Goal: Communication & Community: Connect with others

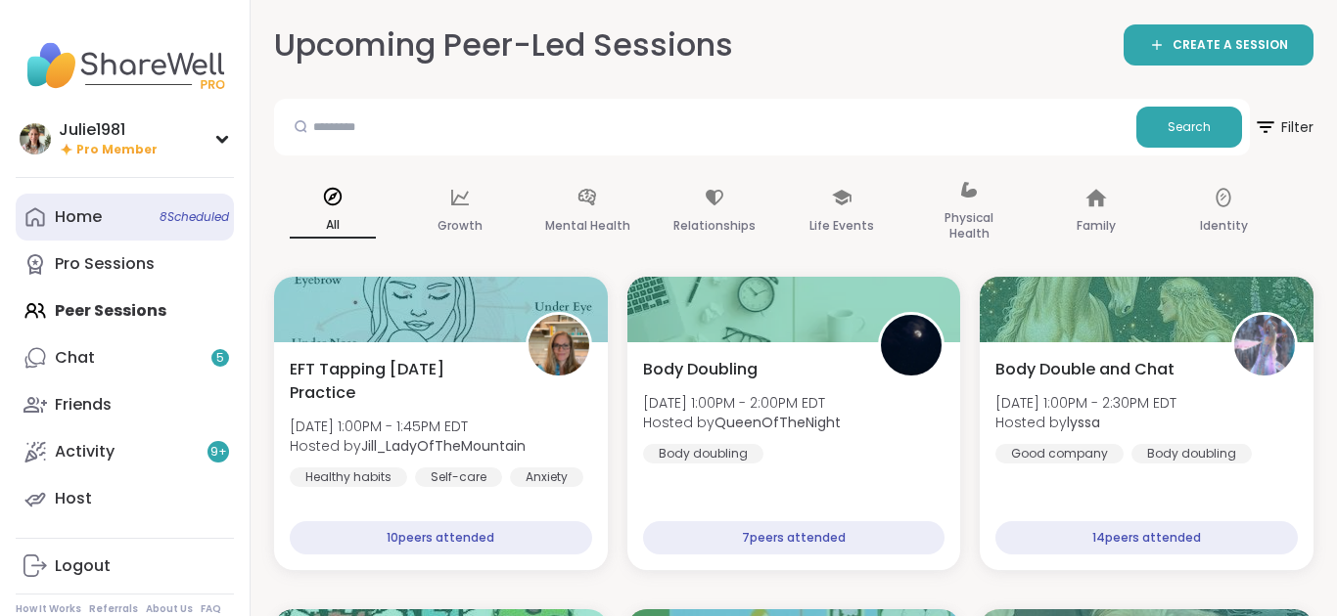
click at [114, 210] on link "Home 8 Scheduled" at bounding box center [125, 217] width 218 height 47
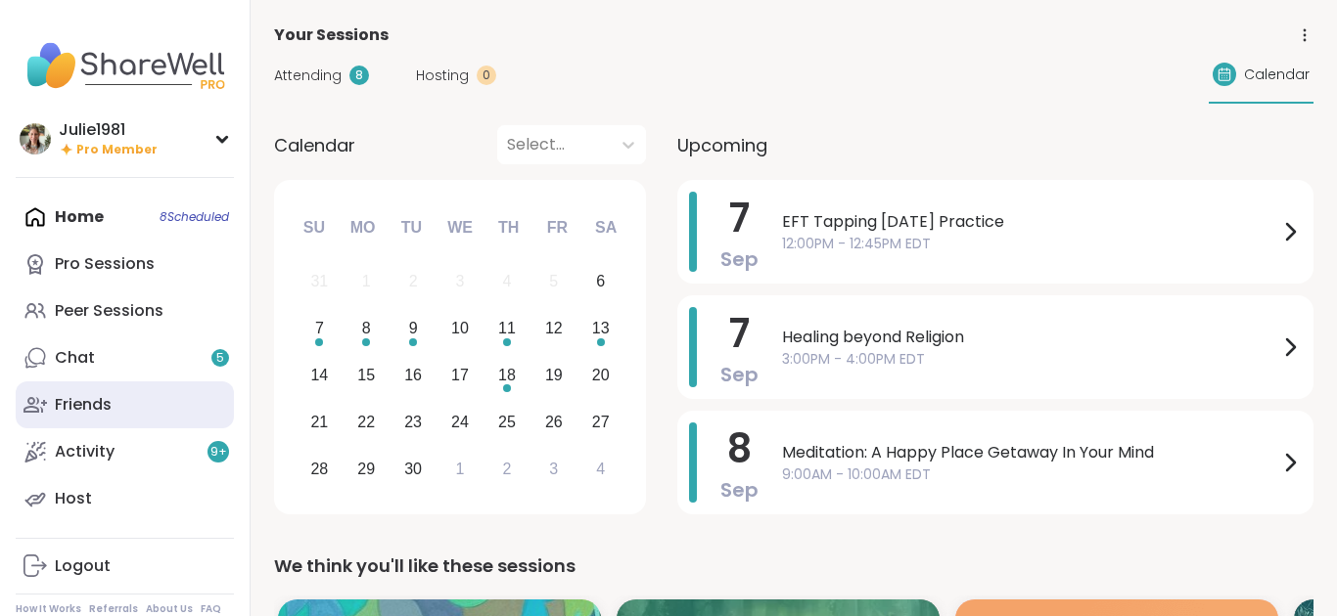
click at [104, 388] on link "Friends" at bounding box center [125, 405] width 218 height 47
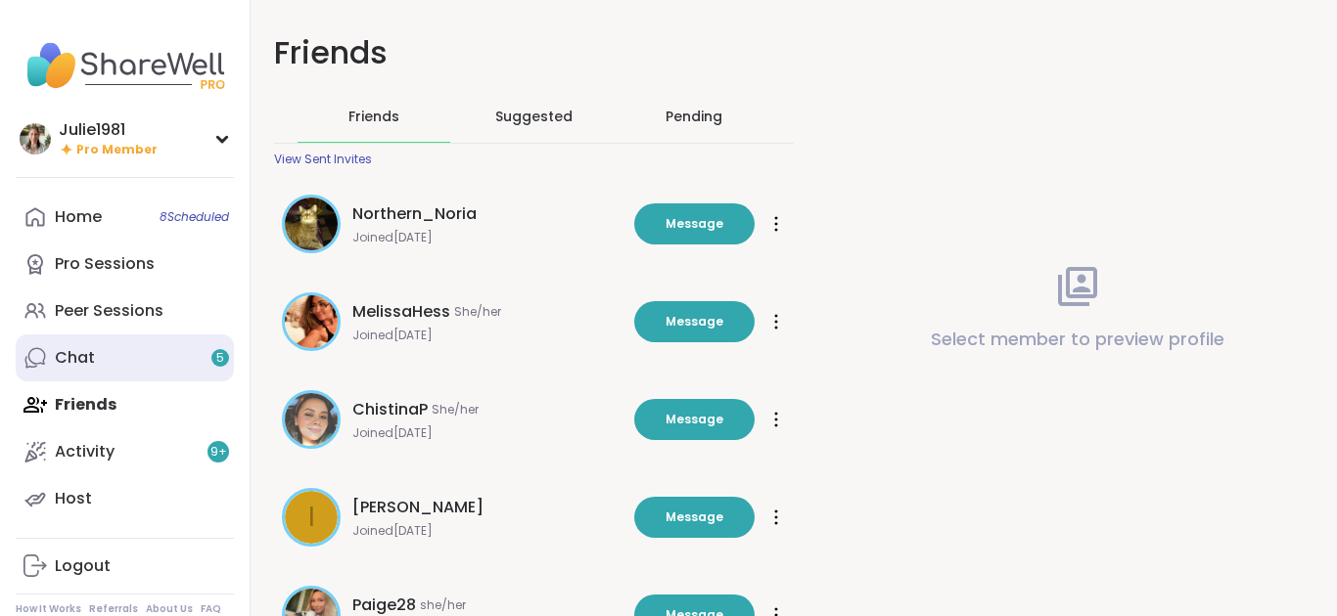
click at [80, 358] on div "Chat 5" at bounding box center [75, 358] width 40 height 22
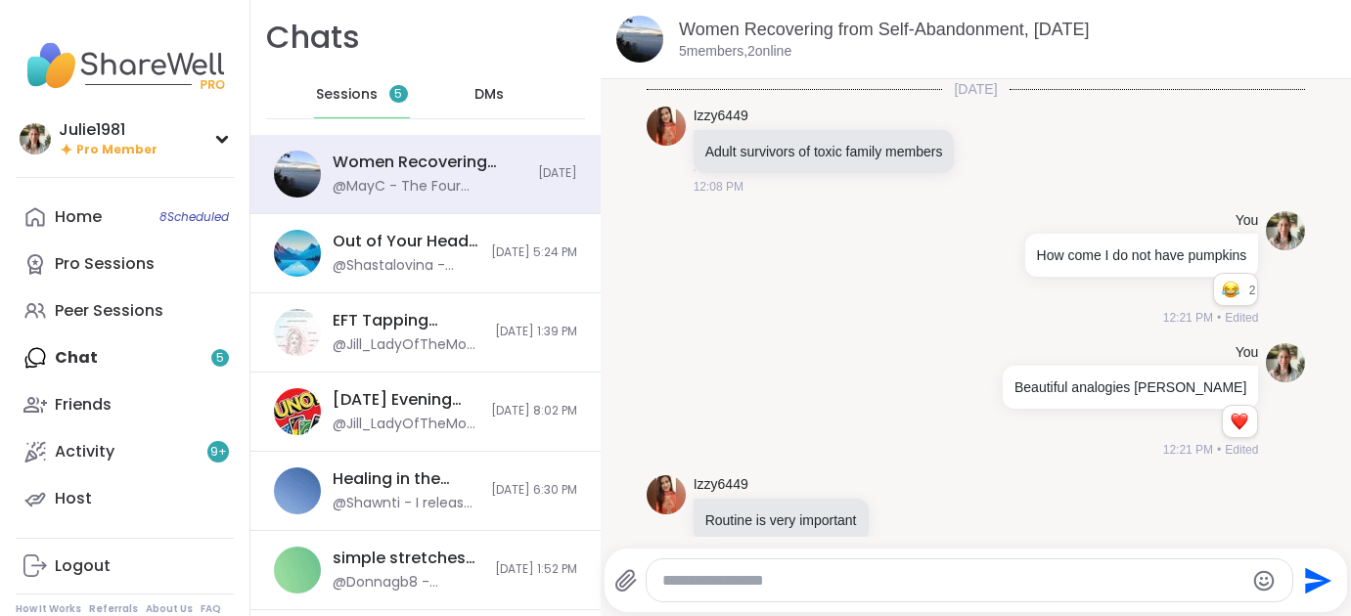
scroll to position [5056, 0]
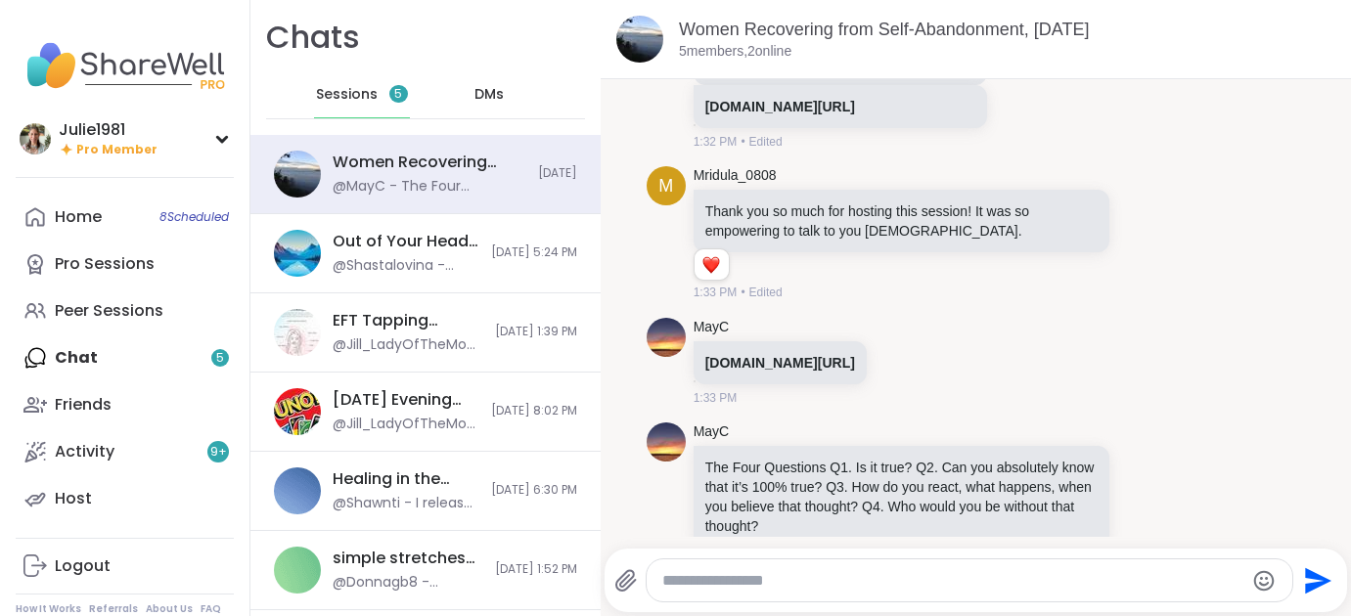
click at [475, 91] on span "DMs" at bounding box center [489, 95] width 29 height 20
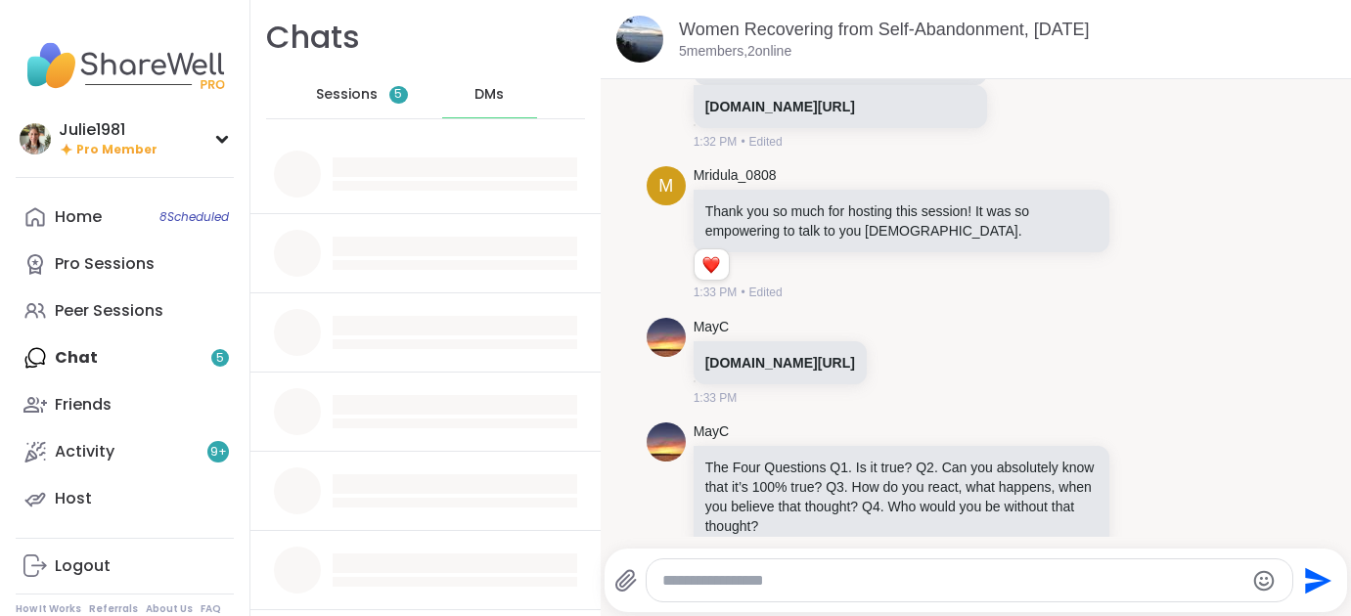
click at [485, 89] on span "DMs" at bounding box center [489, 95] width 29 height 20
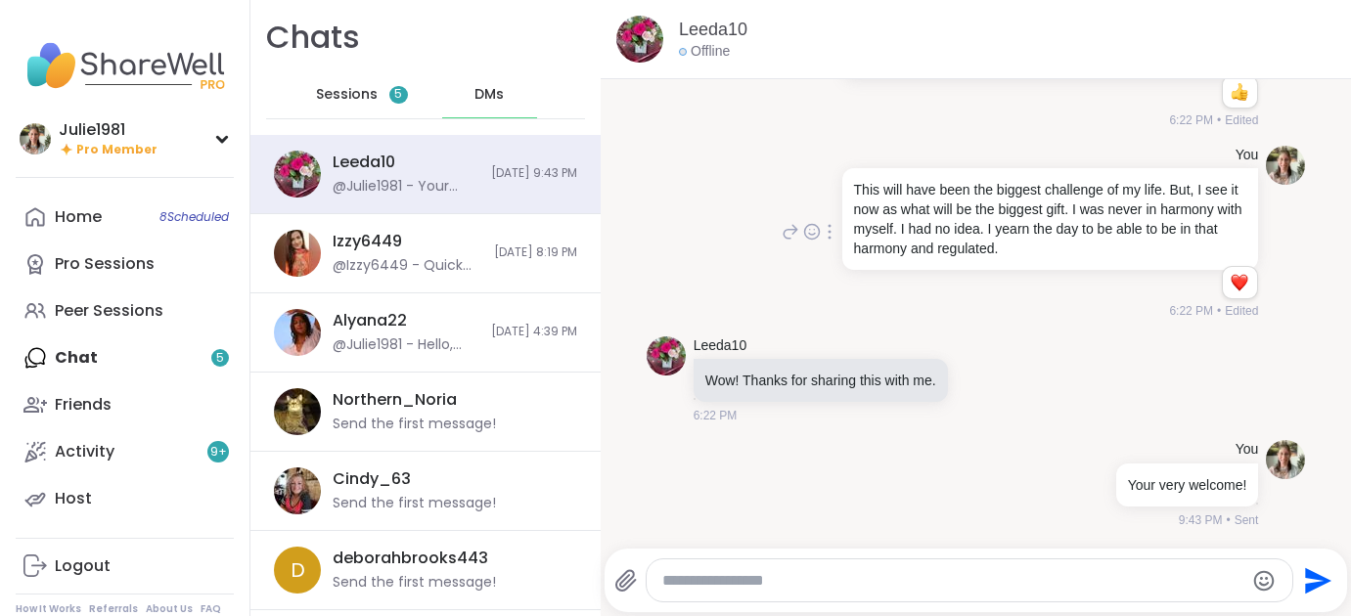
scroll to position [1369, 0]
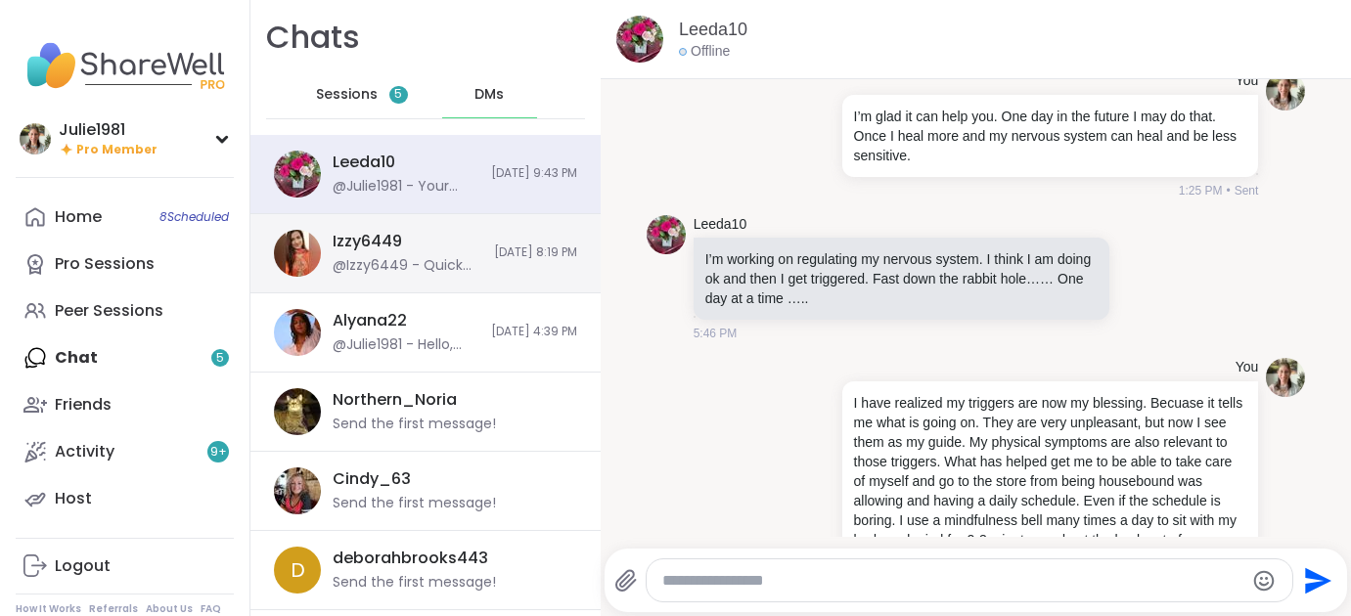
click at [413, 265] on div "@Izzy6449 - Quick access" at bounding box center [408, 266] width 150 height 20
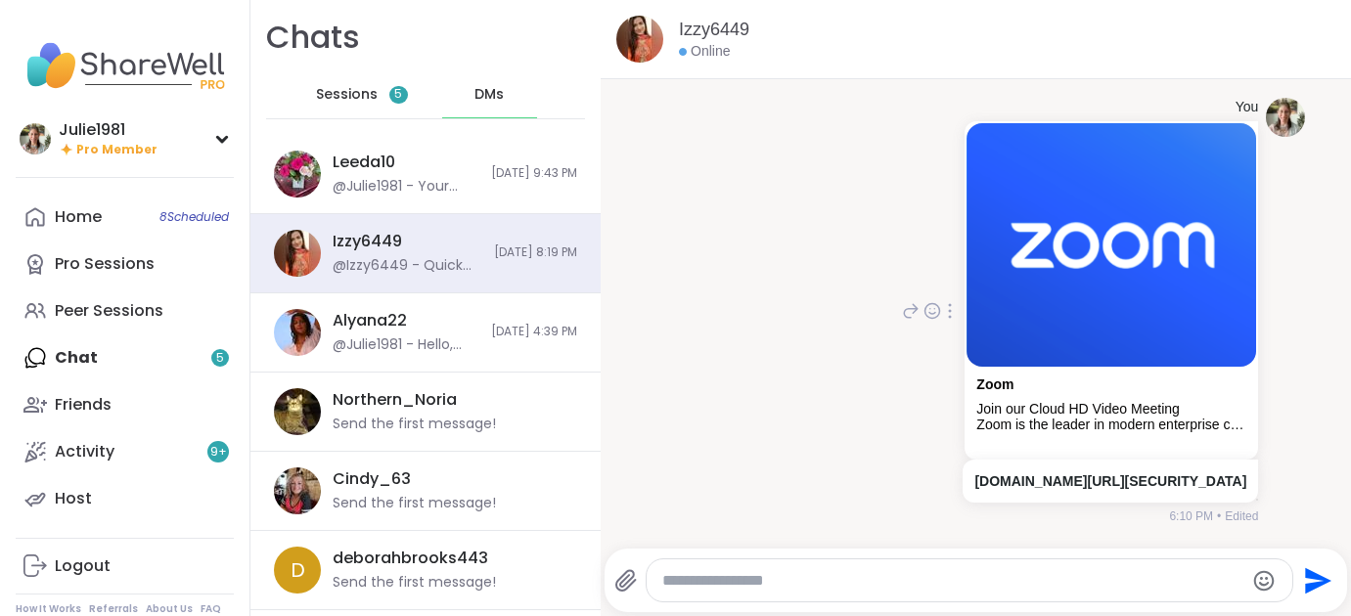
scroll to position [1580, 0]
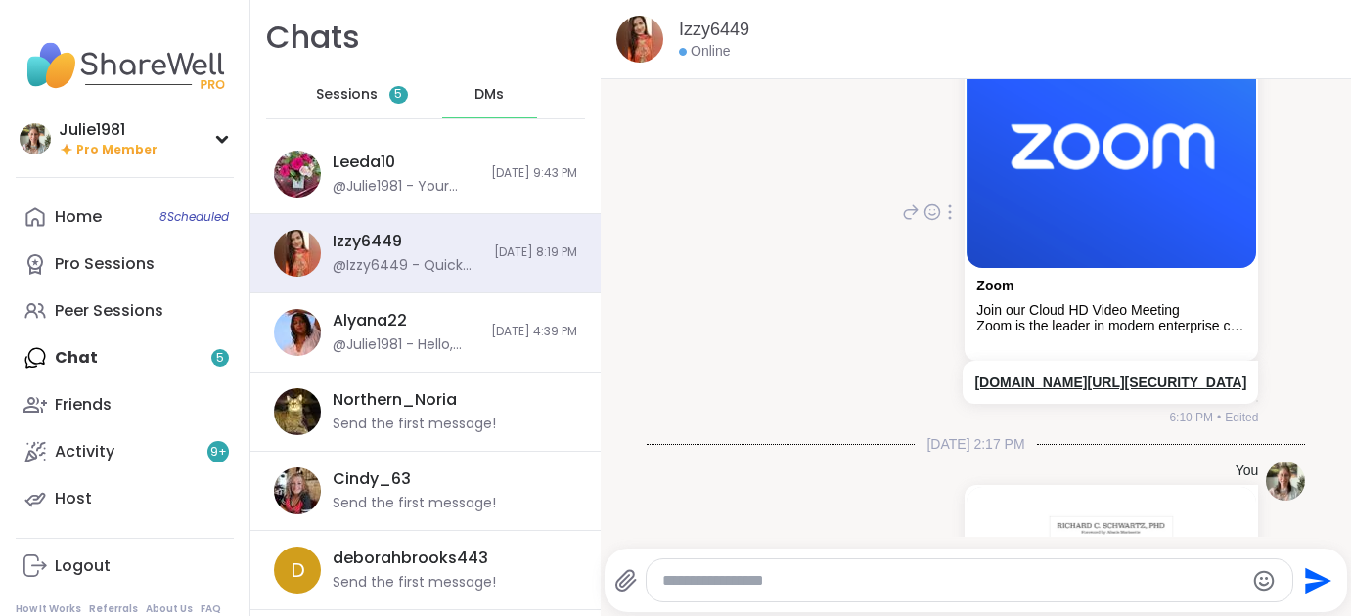
click at [1001, 375] on link "[DOMAIN_NAME][URL][SECURITY_DATA]" at bounding box center [1110, 383] width 272 height 16
